Goal: Task Accomplishment & Management: Manage account settings

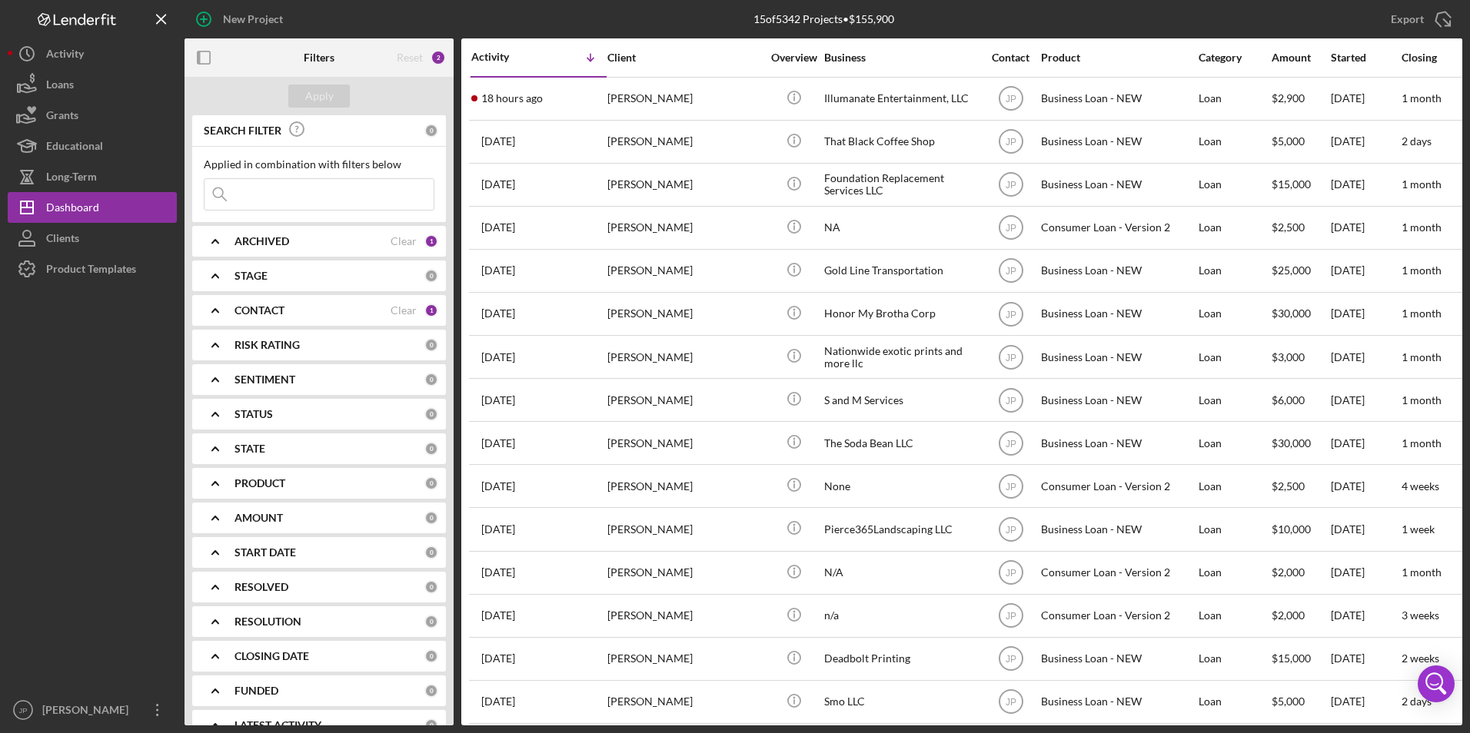
click at [304, 310] on div "CONTACT" at bounding box center [312, 310] width 156 height 12
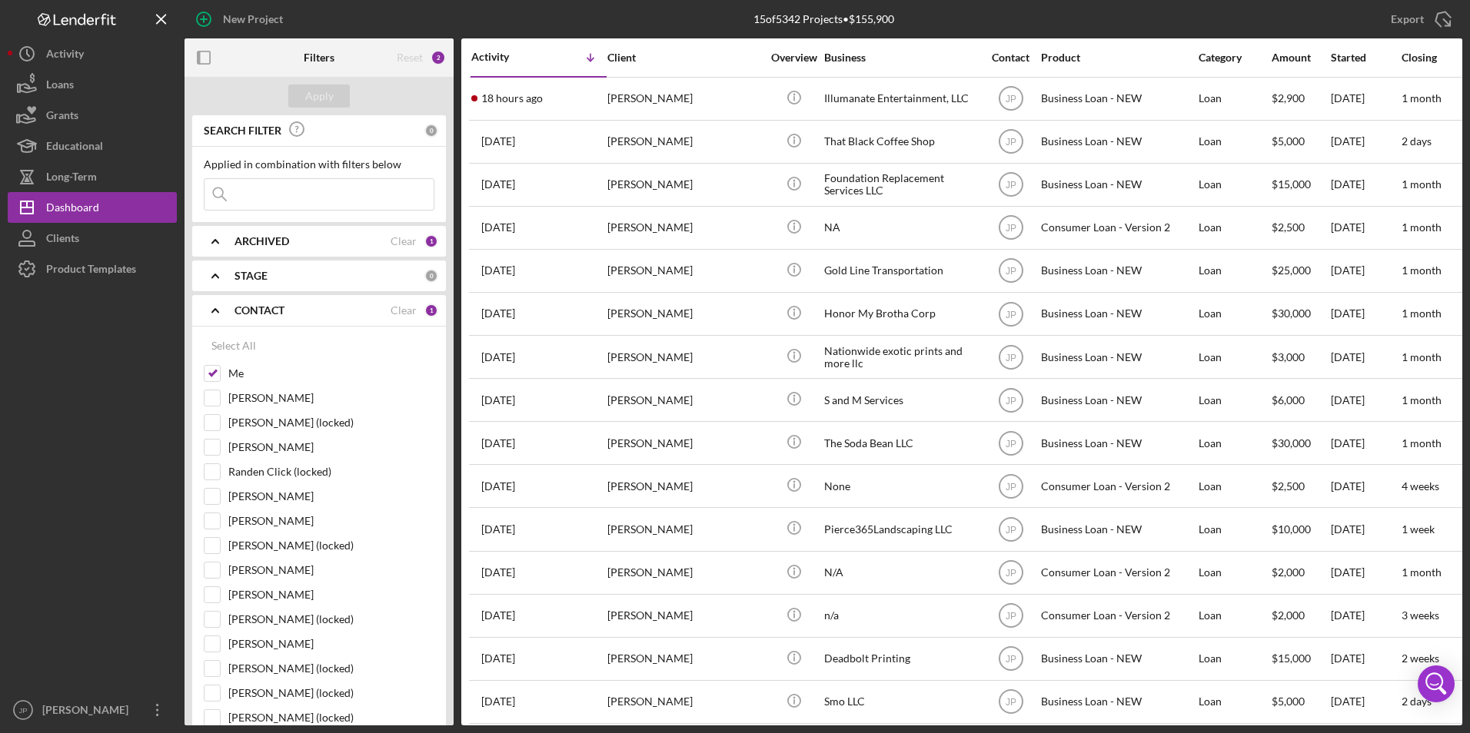
click at [351, 305] on div "CONTACT" at bounding box center [312, 310] width 156 height 12
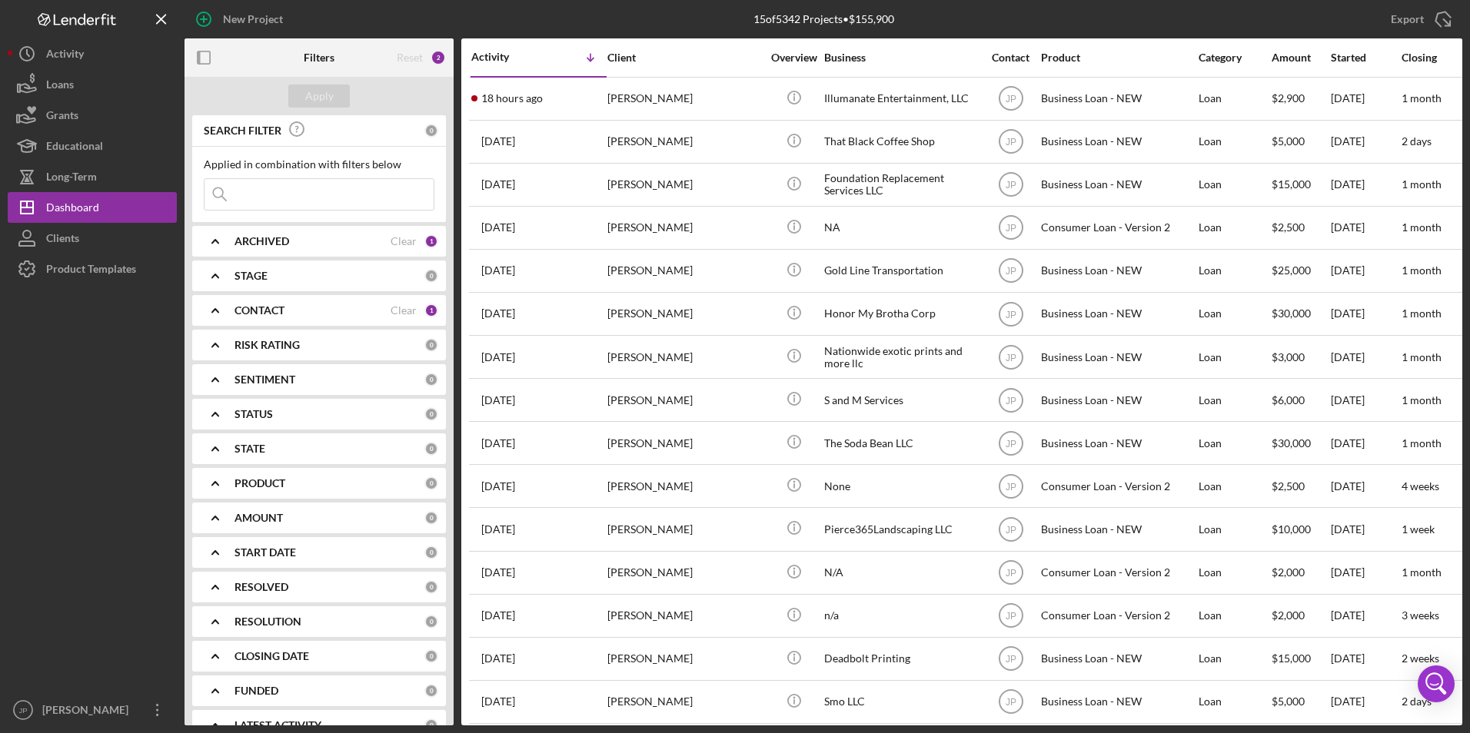
click at [374, 235] on div "ARCHIVED" at bounding box center [312, 241] width 156 height 12
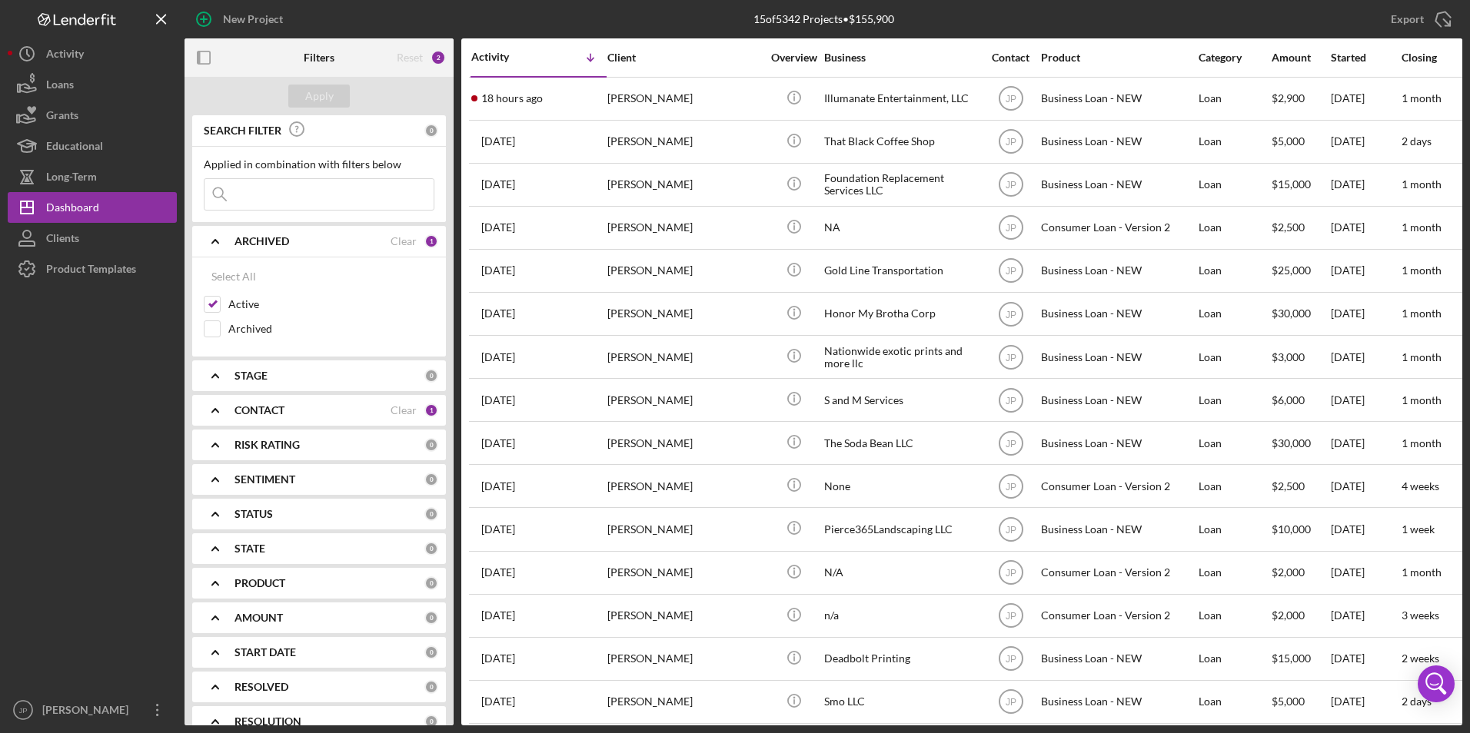
click at [374, 235] on div "ARCHIVED" at bounding box center [312, 241] width 156 height 12
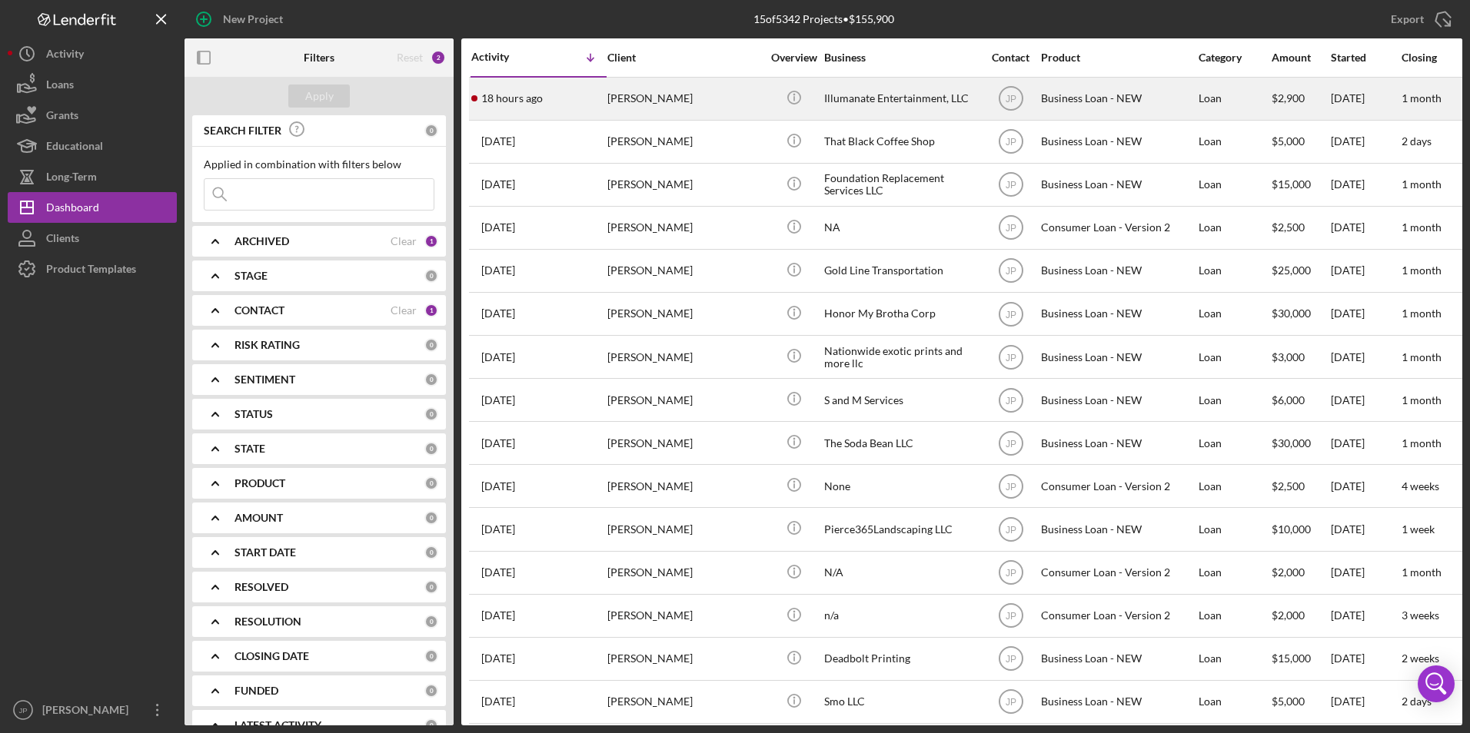
click at [662, 98] on div "[PERSON_NAME]" at bounding box center [684, 98] width 154 height 41
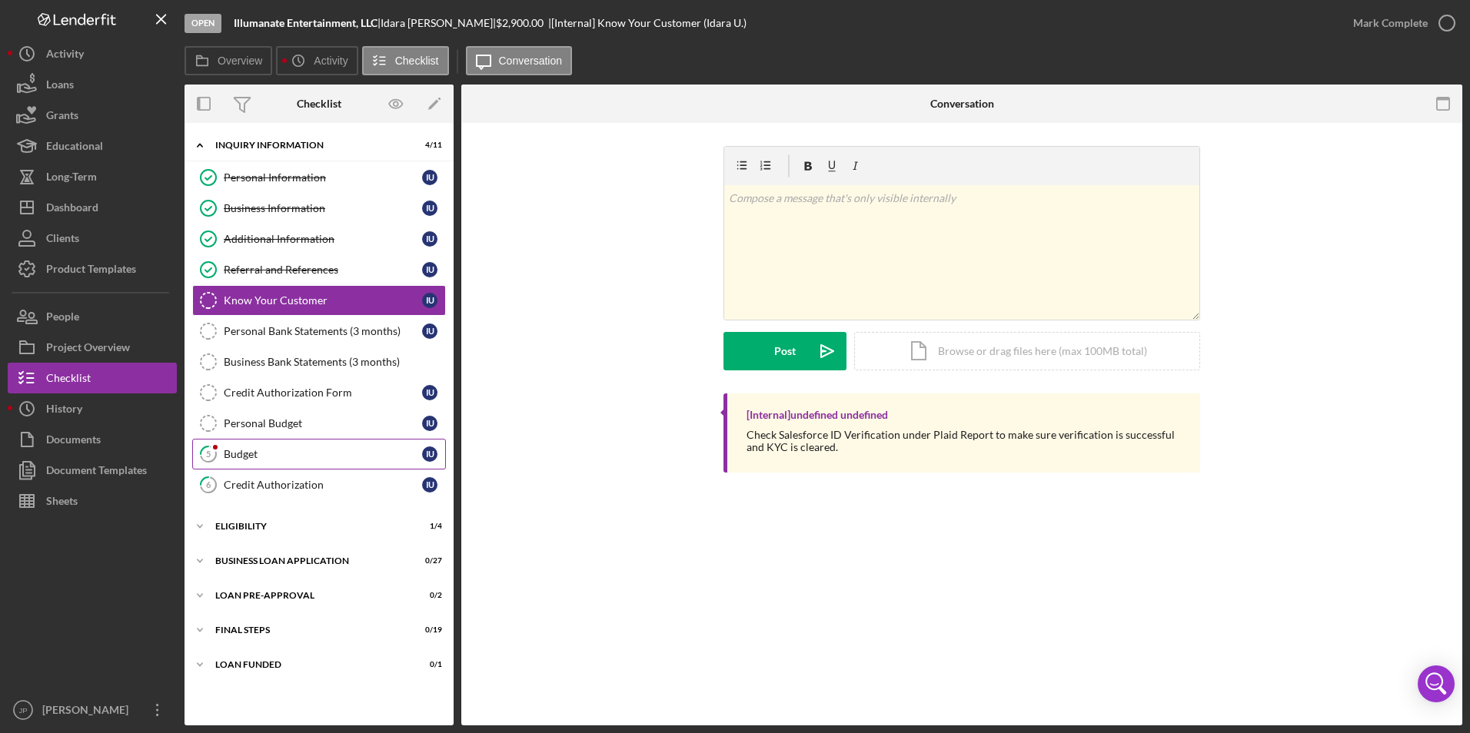
click at [318, 457] on div "Budget" at bounding box center [323, 454] width 198 height 12
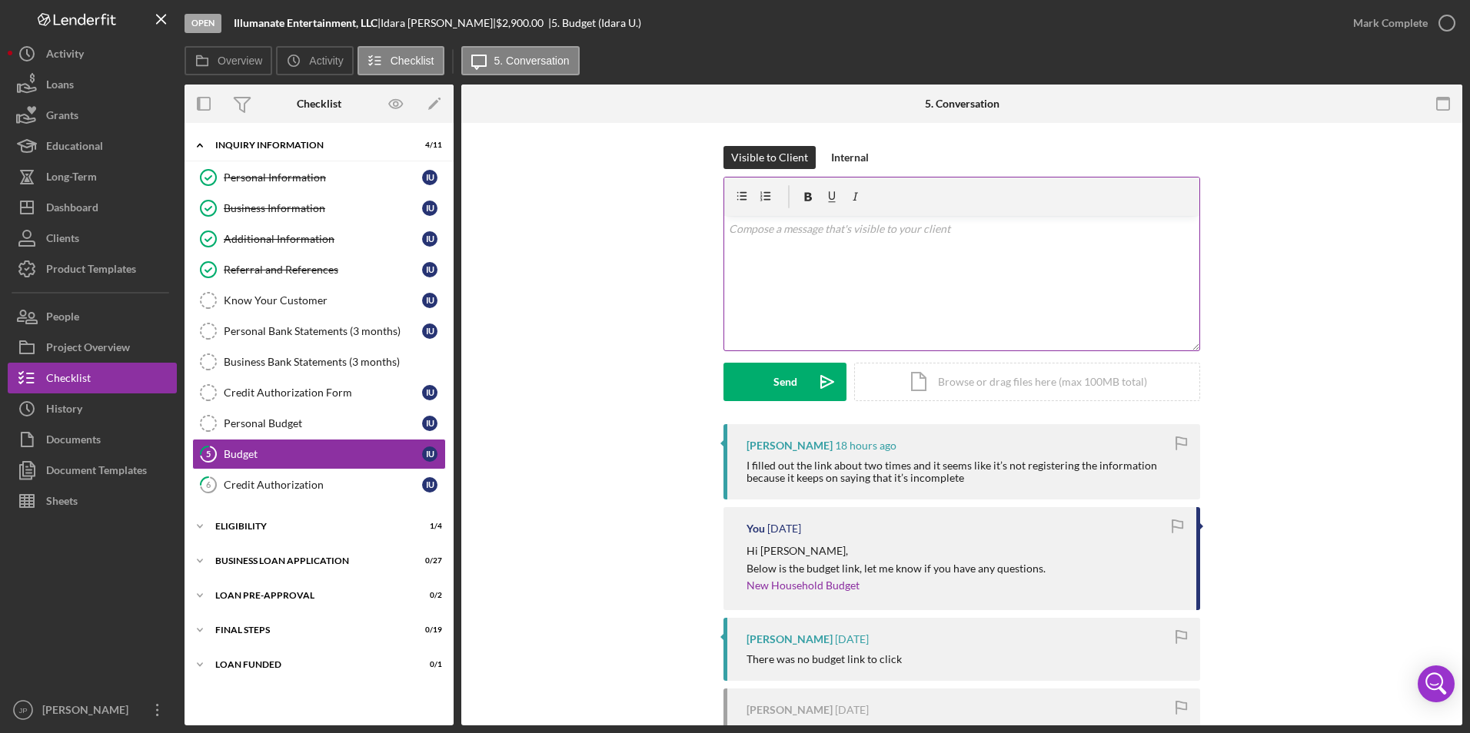
click at [786, 261] on div "v Color teal Color pink Remove color Add row above Add row below Add column bef…" at bounding box center [961, 283] width 475 height 135
click at [775, 384] on div "Send" at bounding box center [785, 382] width 24 height 38
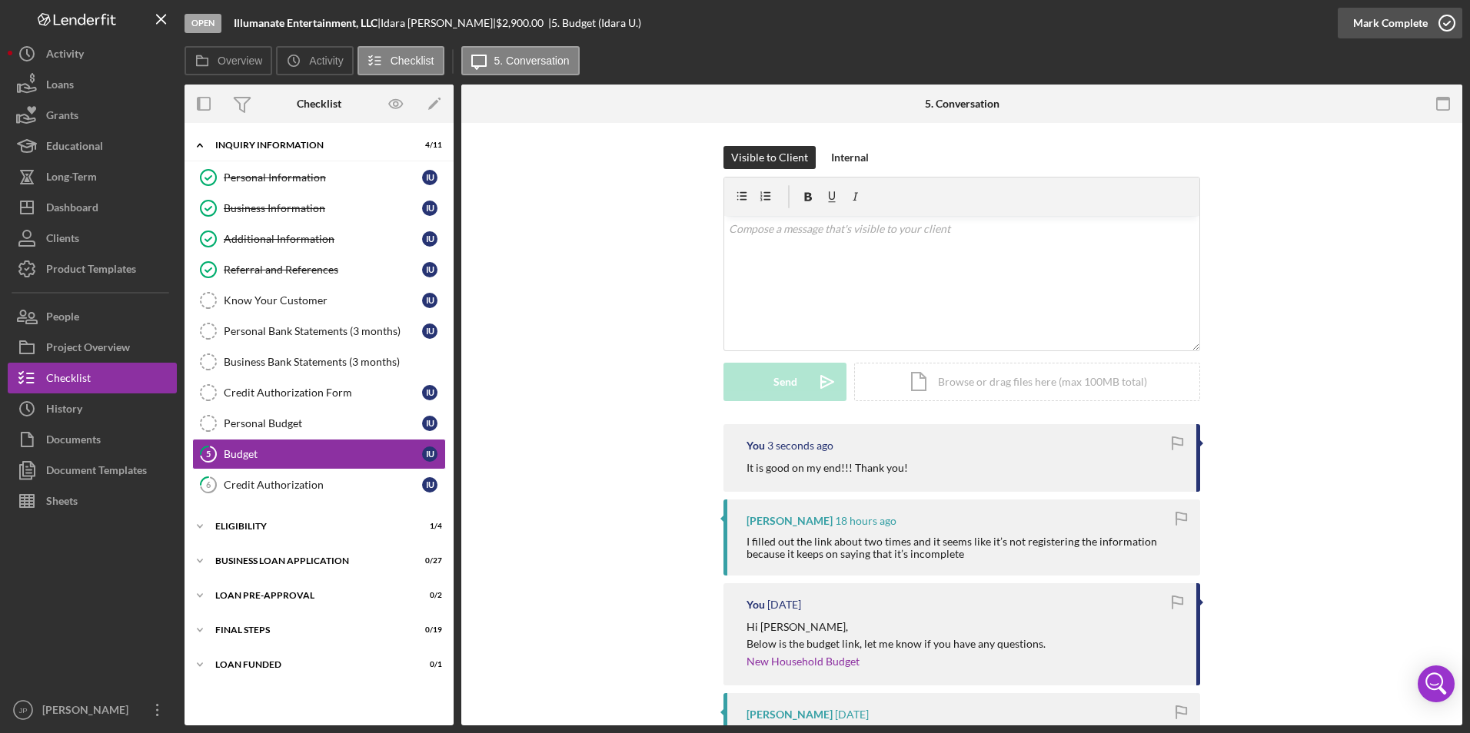
click at [1408, 26] on div "Mark Complete" at bounding box center [1390, 23] width 75 height 31
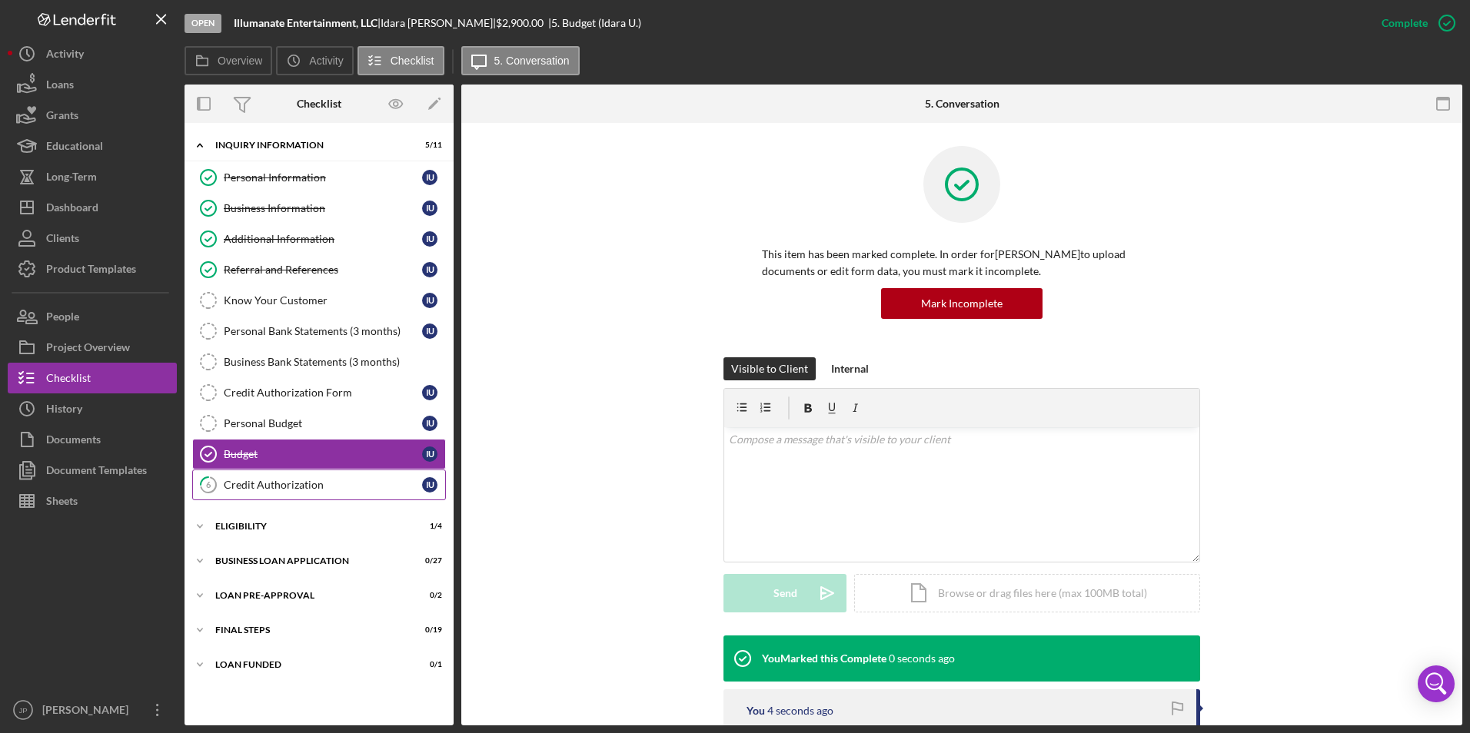
click at [279, 471] on link "6 Credit Authorization I U" at bounding box center [319, 485] width 254 height 31
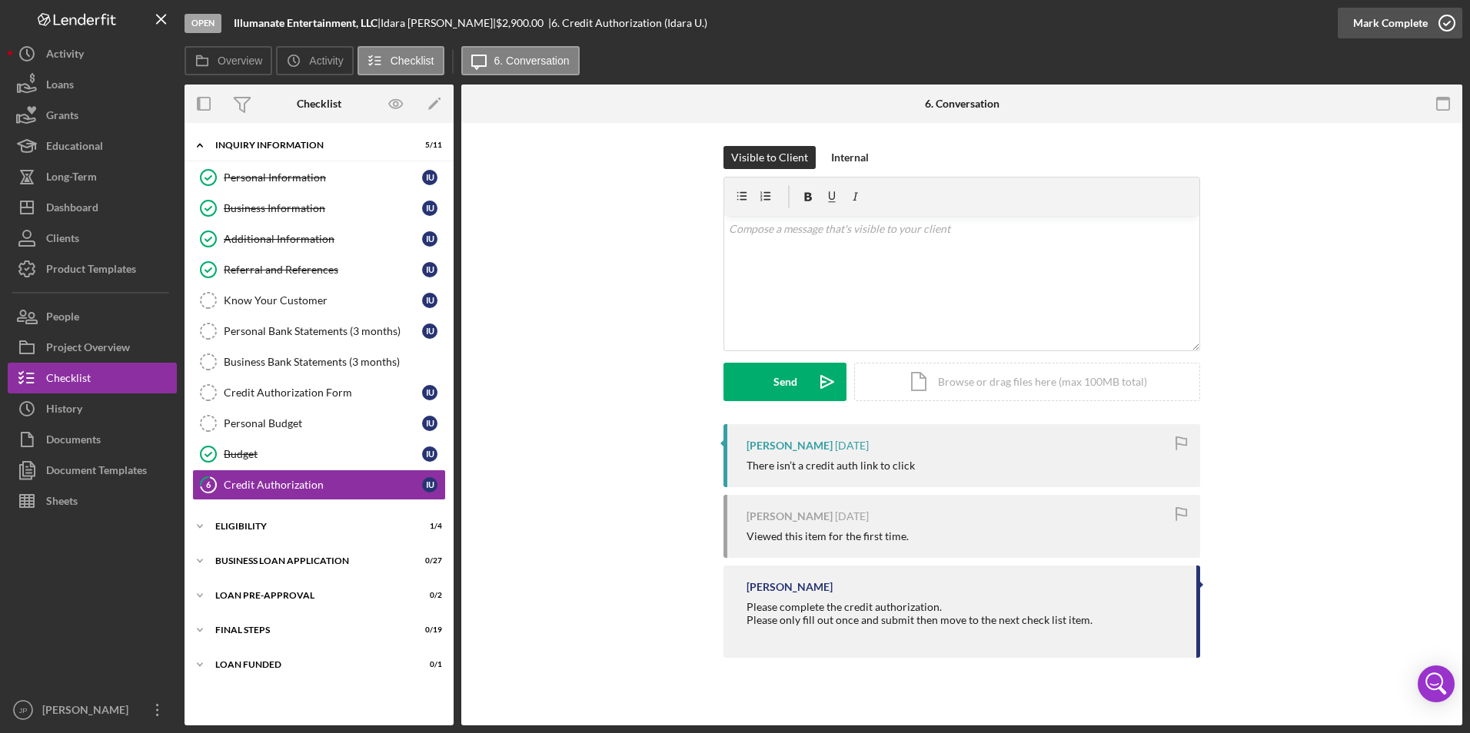
click at [1396, 20] on div "Mark Complete" at bounding box center [1390, 23] width 75 height 31
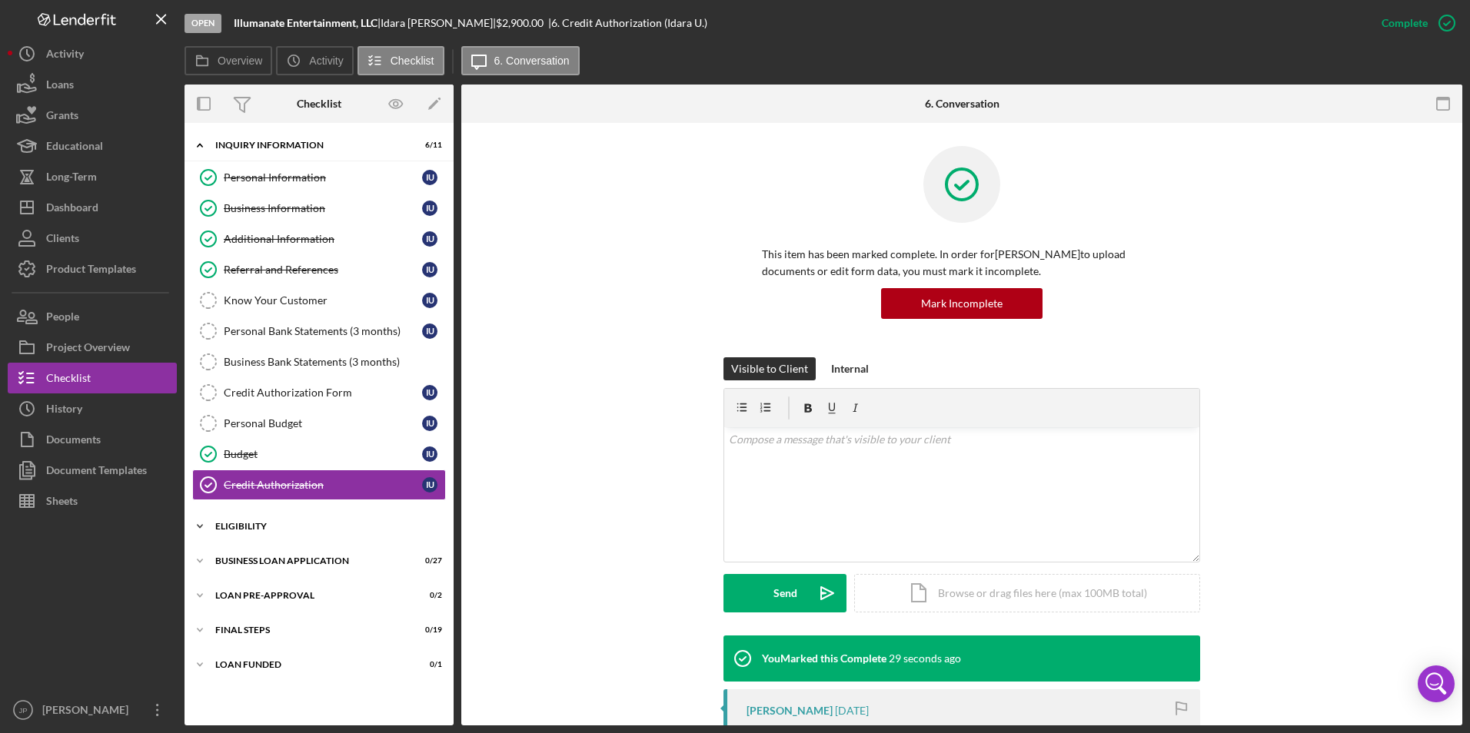
click at [204, 524] on icon "Icon/Expander" at bounding box center [200, 526] width 31 height 31
click at [198, 565] on icon "Icon/Expander" at bounding box center [200, 561] width 31 height 31
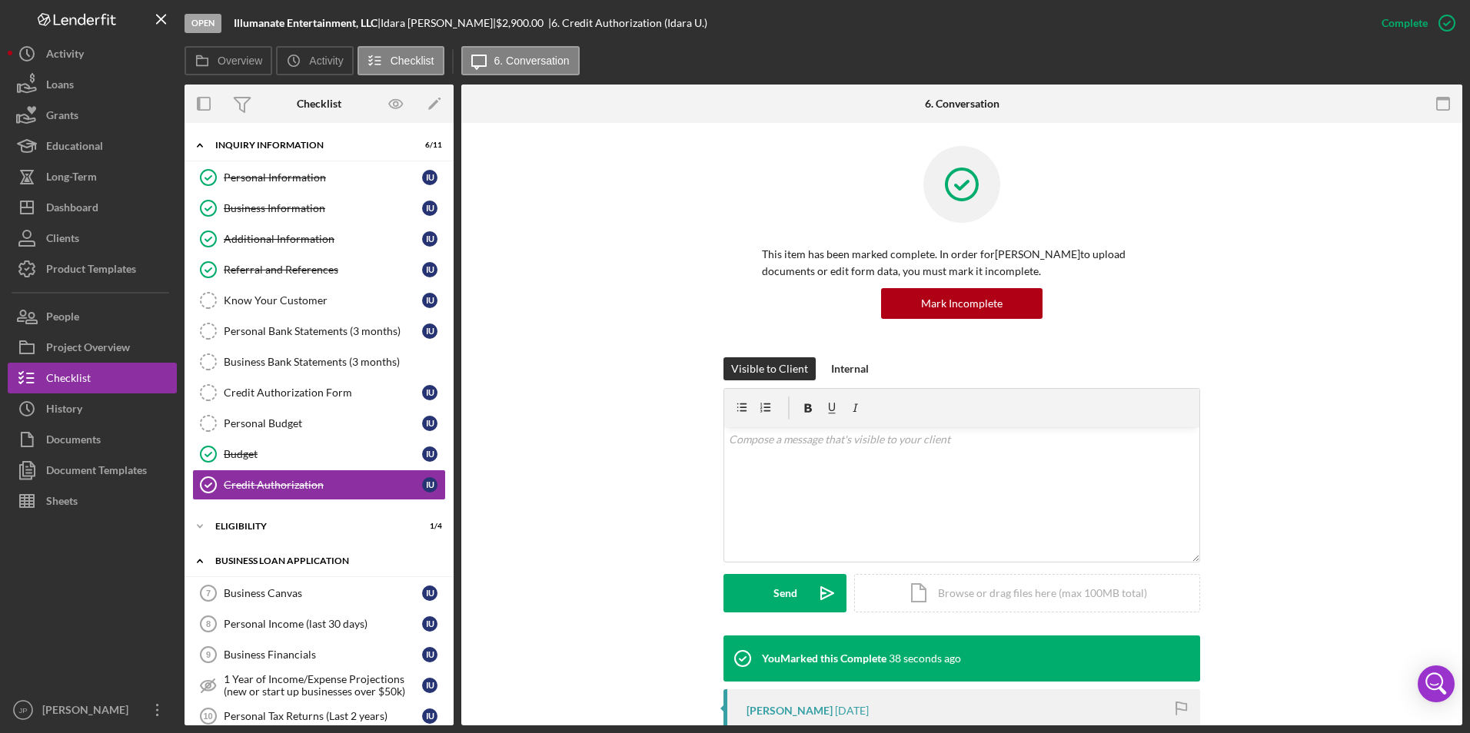
click at [198, 560] on icon "Icon/Expander" at bounding box center [200, 561] width 31 height 31
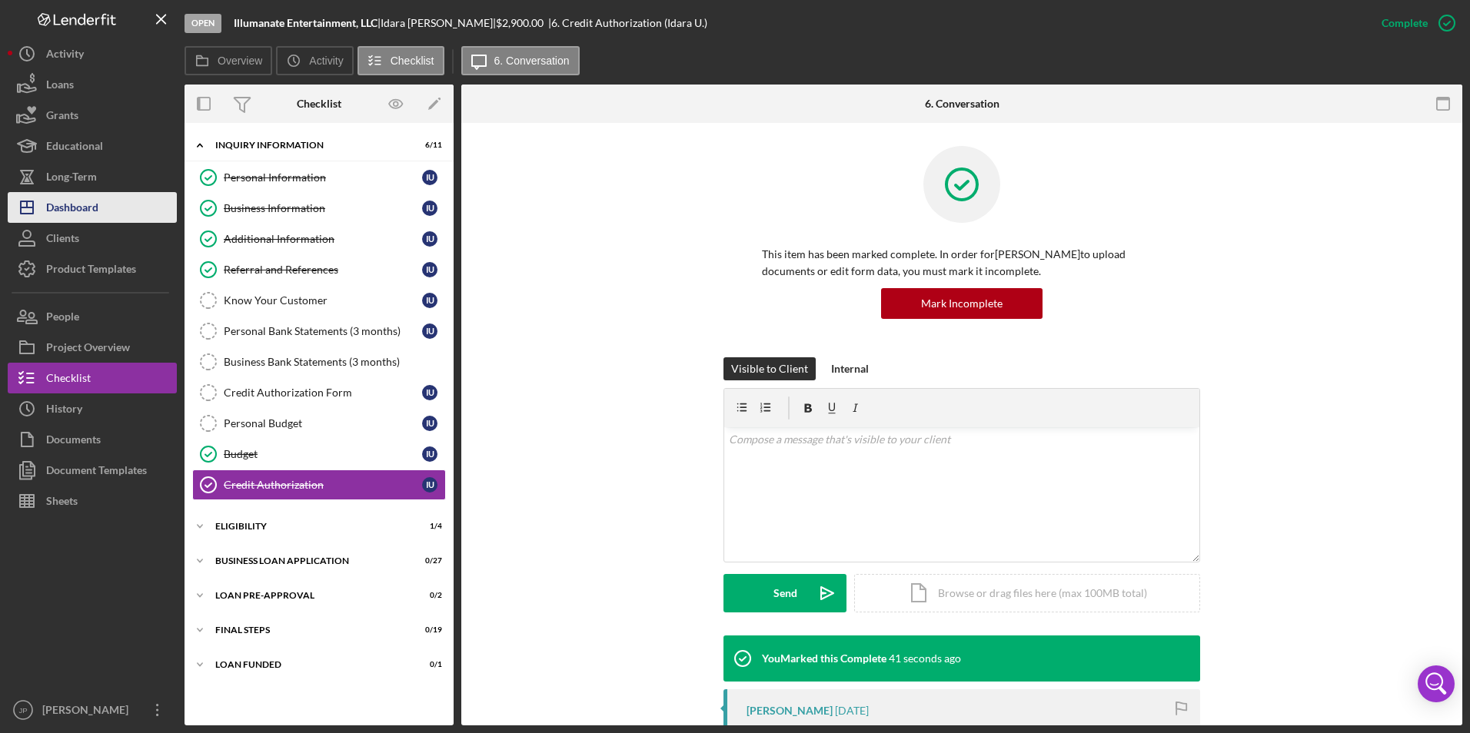
click at [62, 218] on div "Dashboard" at bounding box center [72, 209] width 52 height 35
